Goal: Information Seeking & Learning: Learn about a topic

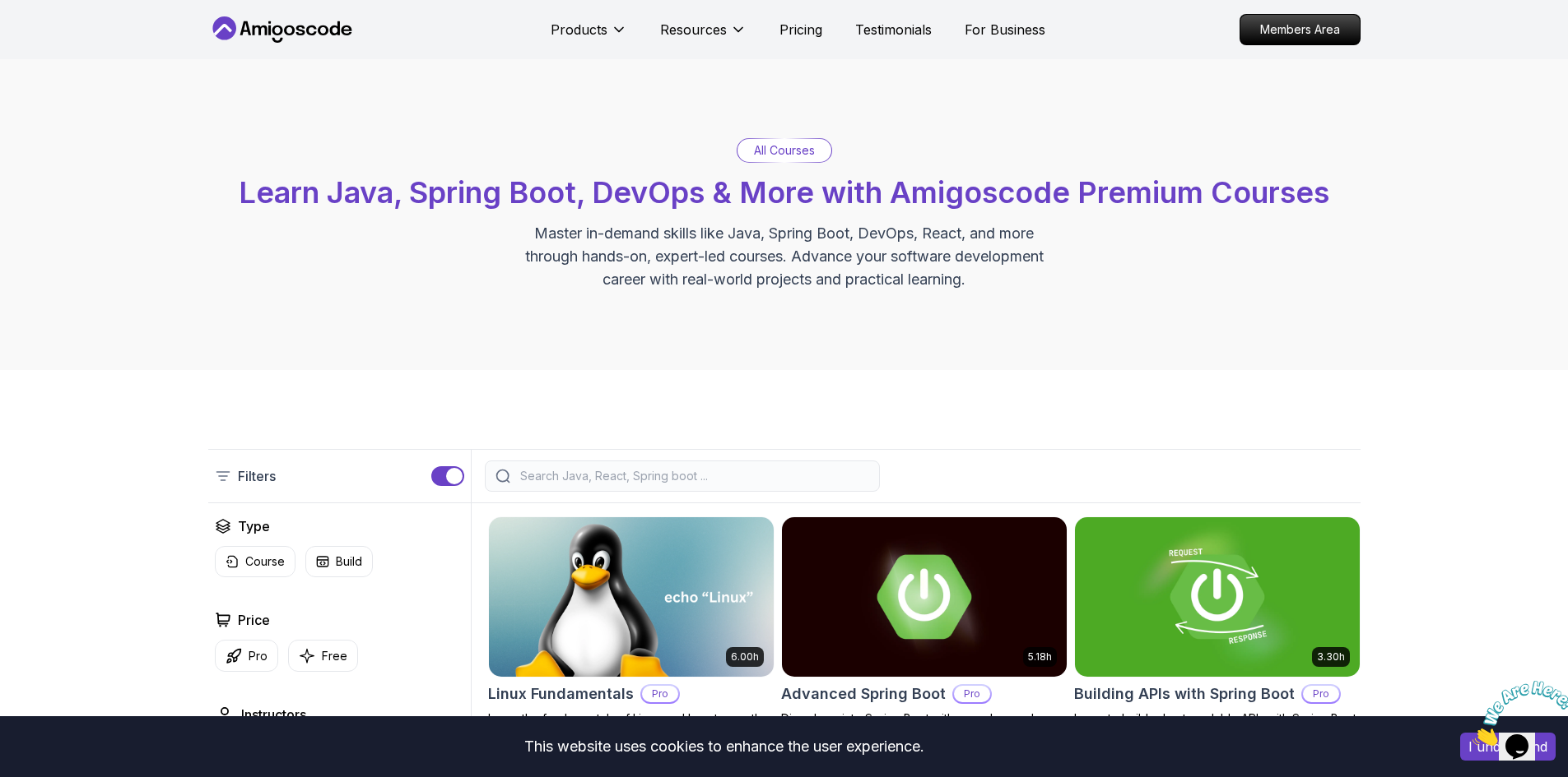
click at [608, 487] on div at bounding box center [682, 476] width 395 height 31
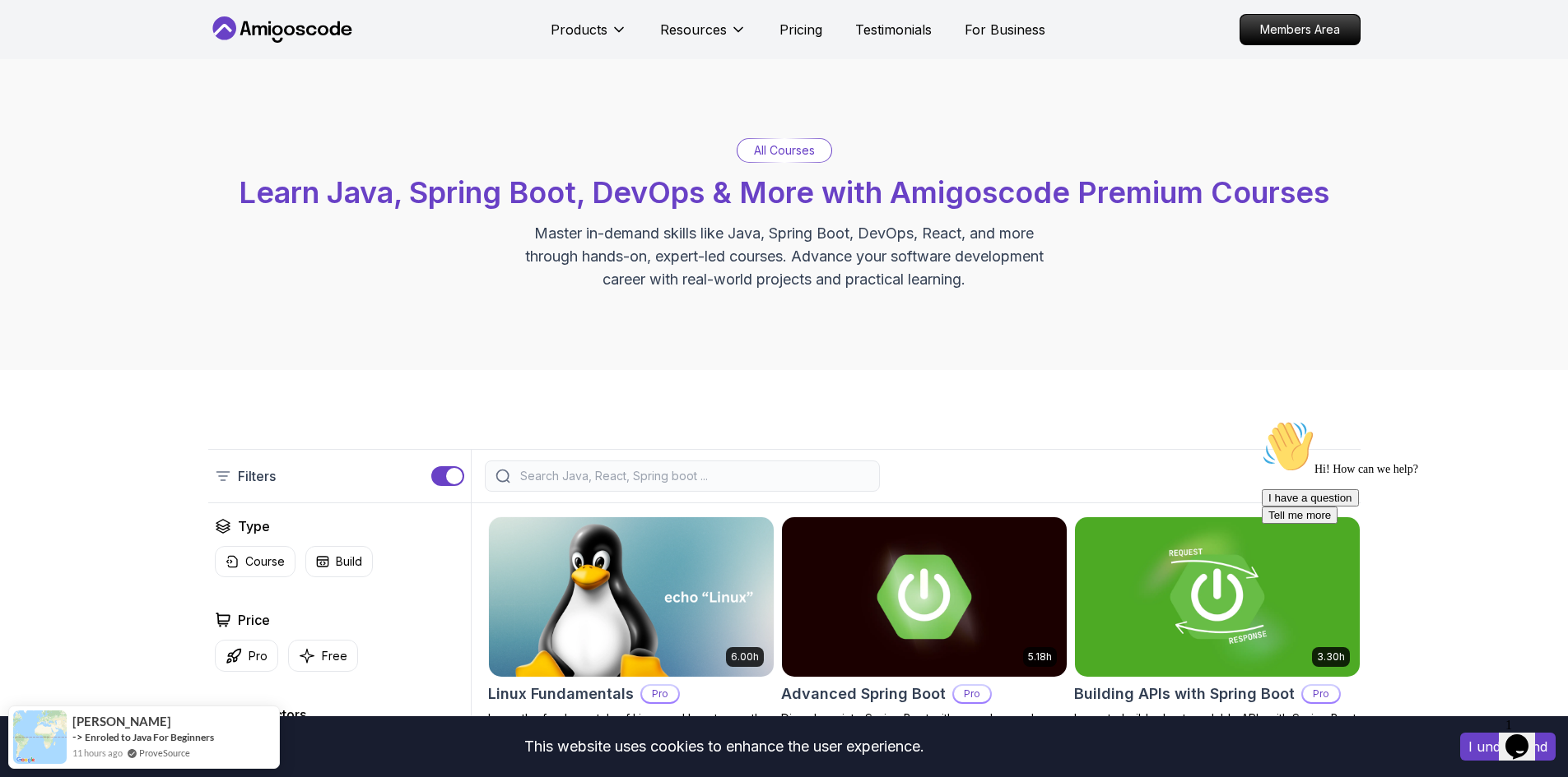
click at [605, 465] on div at bounding box center [682, 476] width 395 height 31
click at [587, 473] on input "search" at bounding box center [694, 476] width 352 height 16
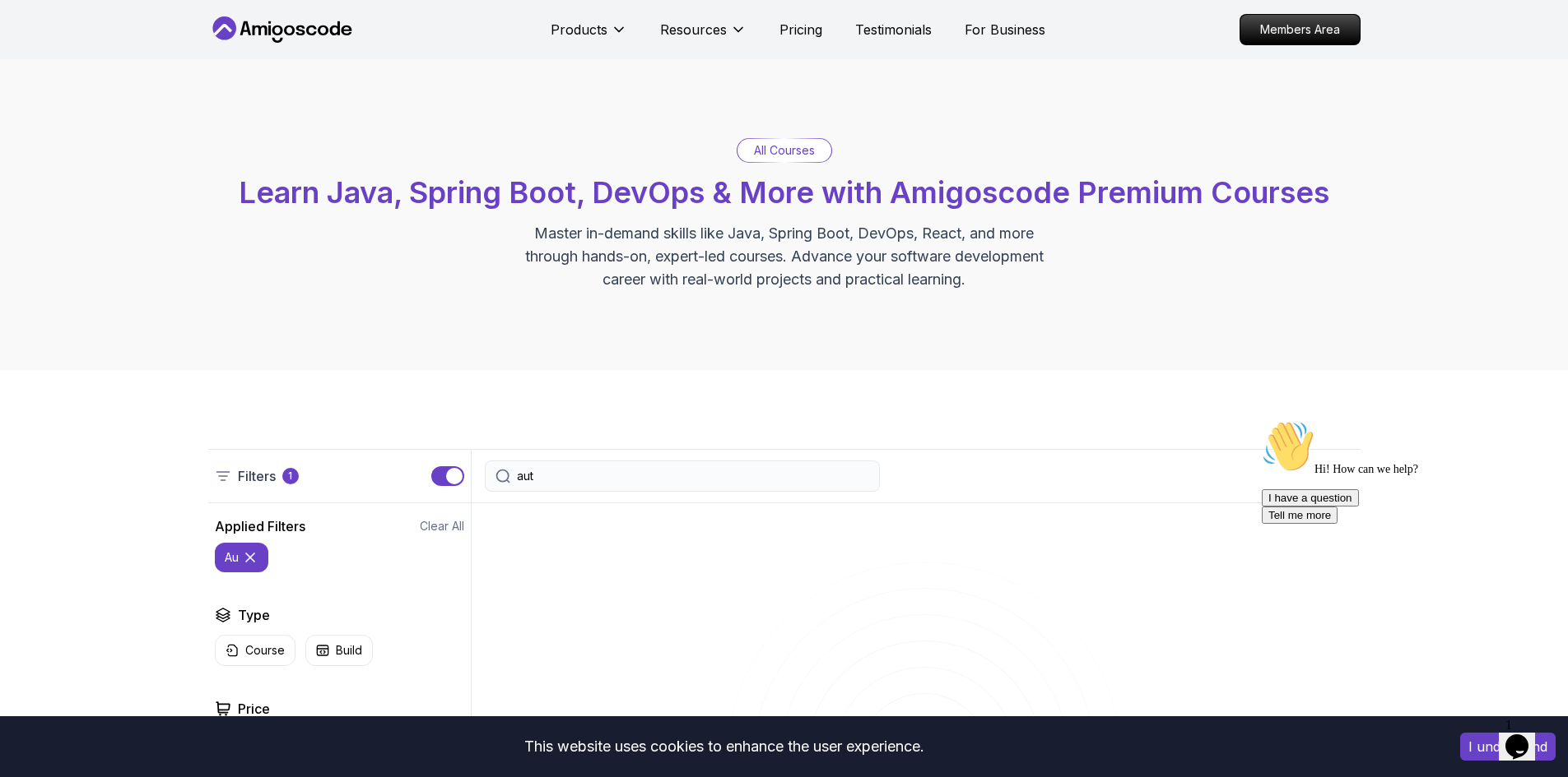
type input "auth"
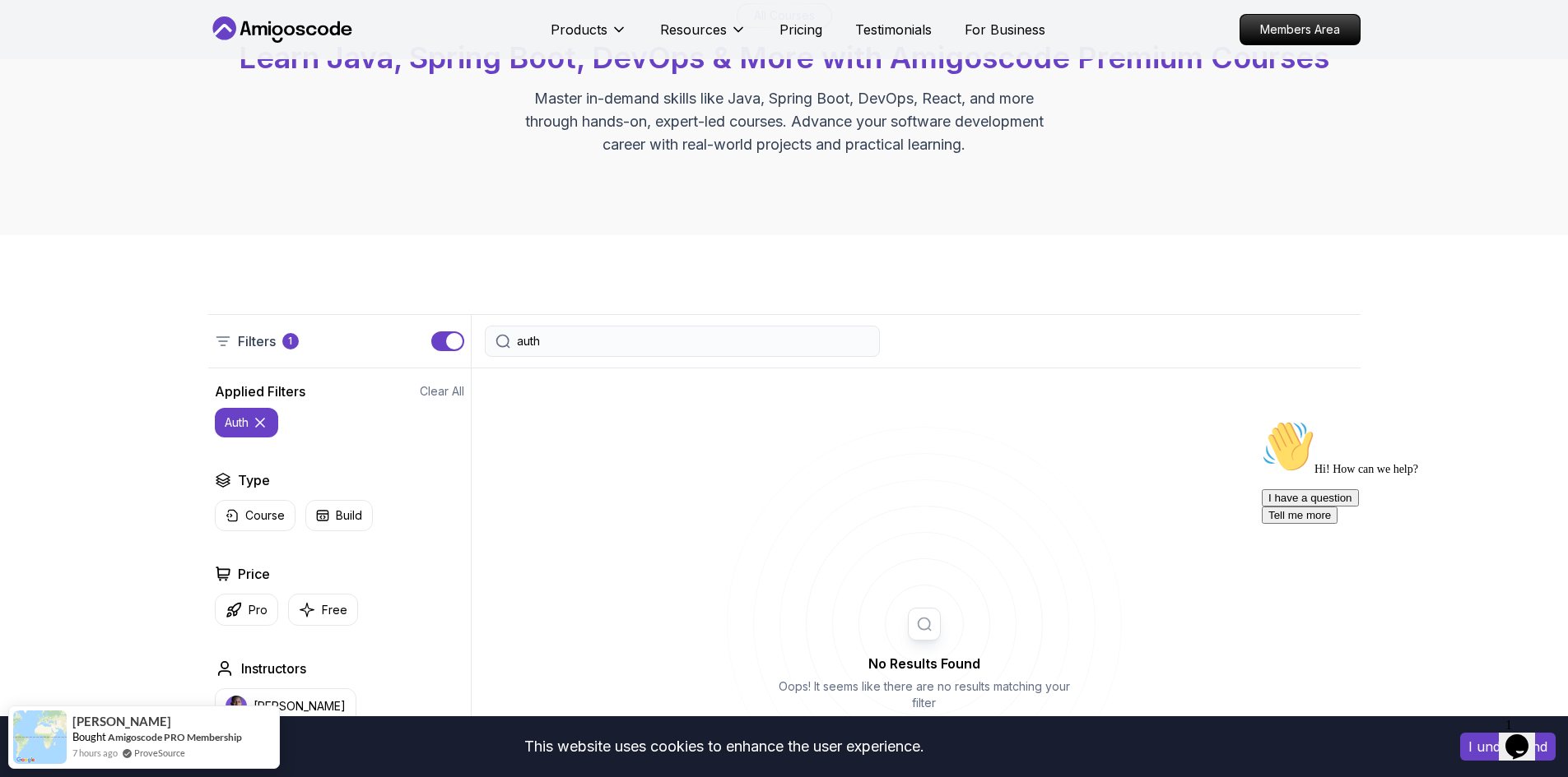
scroll to position [82, 0]
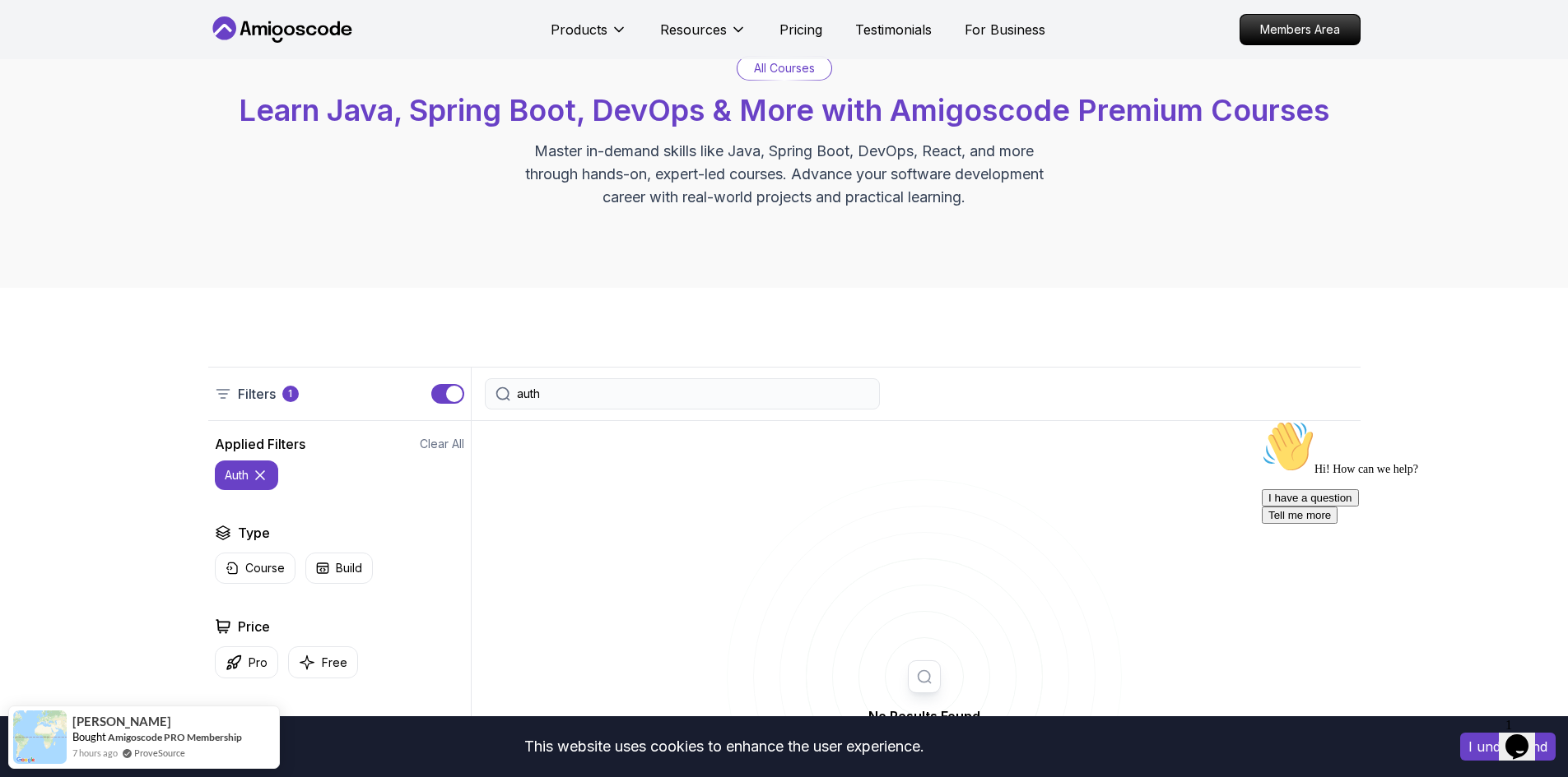
drag, startPoint x: 570, startPoint y: 396, endPoint x: 488, endPoint y: 391, distance: 82.2
click at [488, 391] on div "auth" at bounding box center [682, 393] width 395 height 31
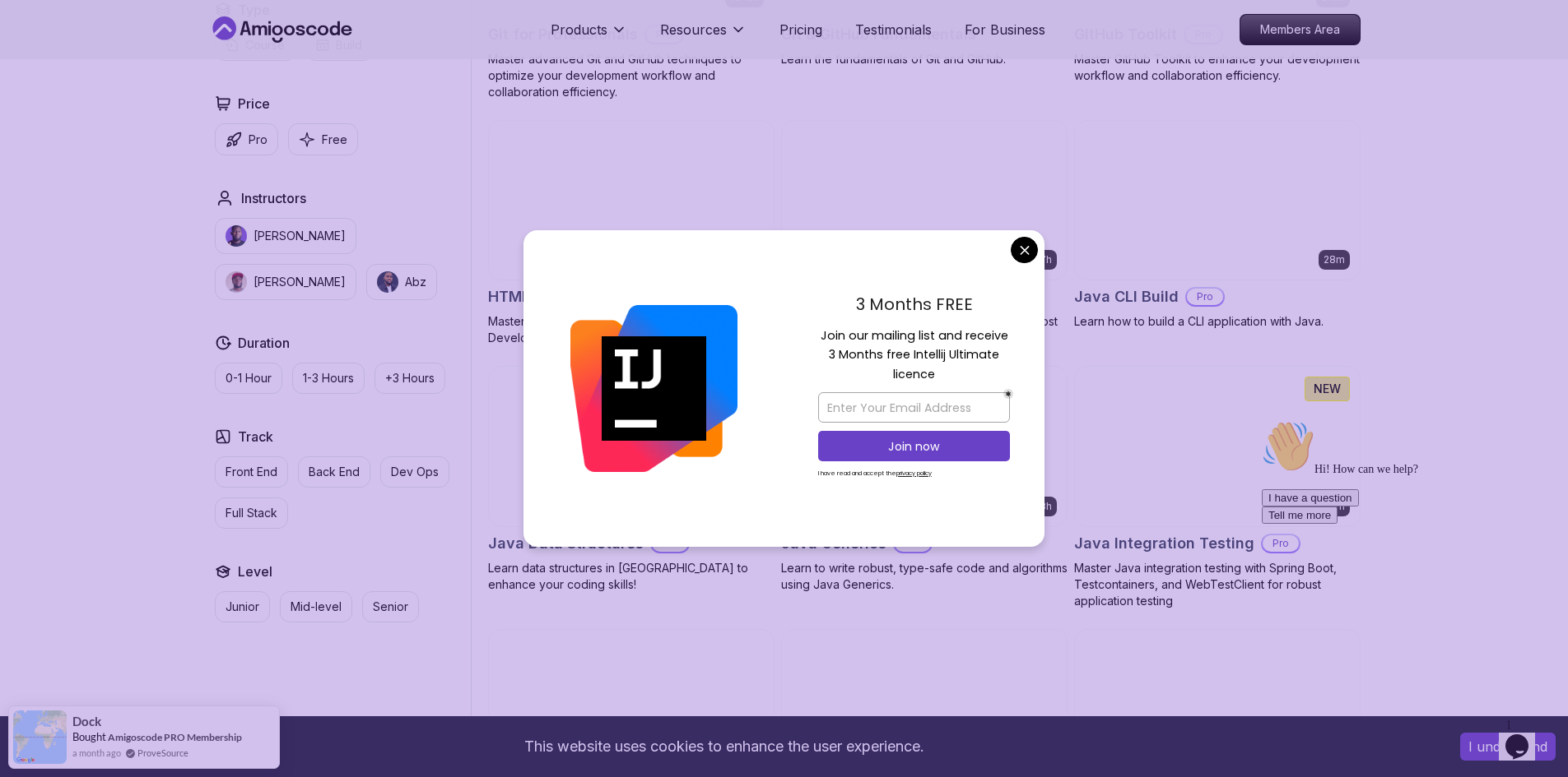
scroll to position [1975, 0]
